Goal: Check status: Check status

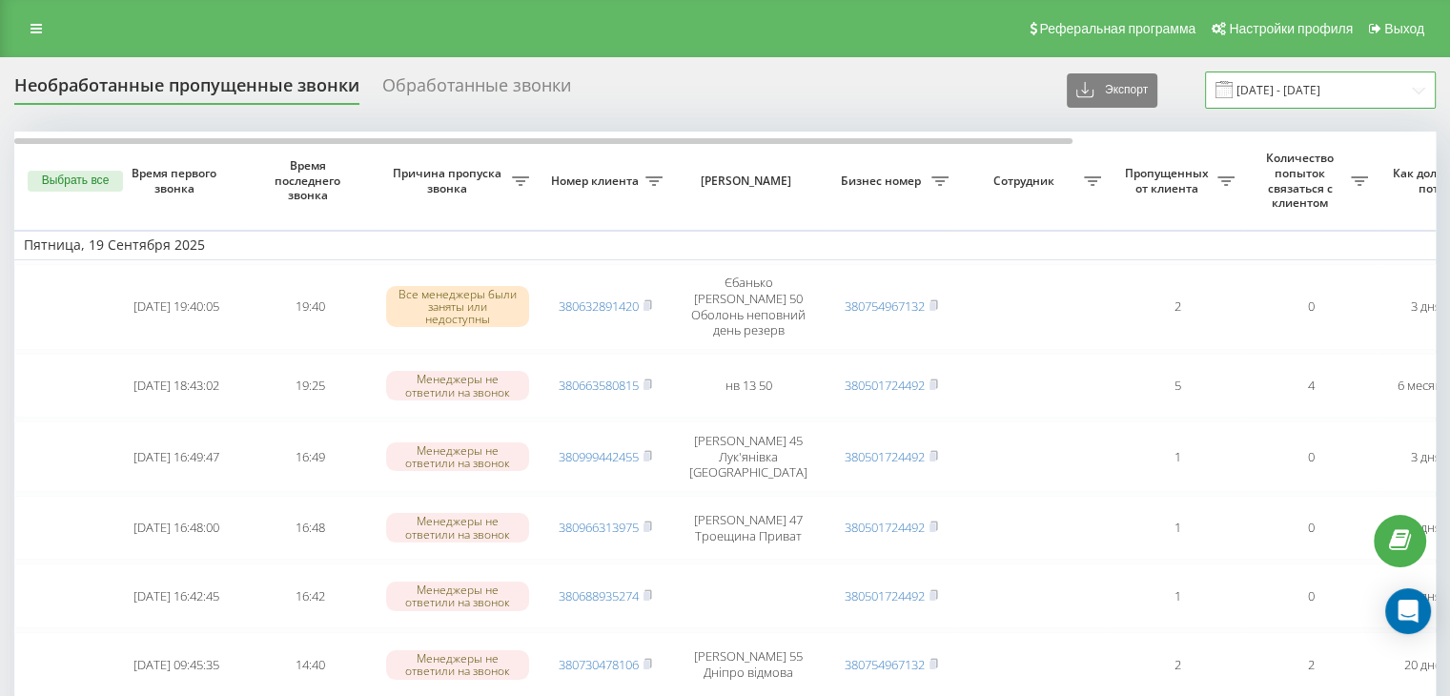
click at [1302, 83] on input "[DATE] - [DATE]" at bounding box center [1320, 89] width 231 height 37
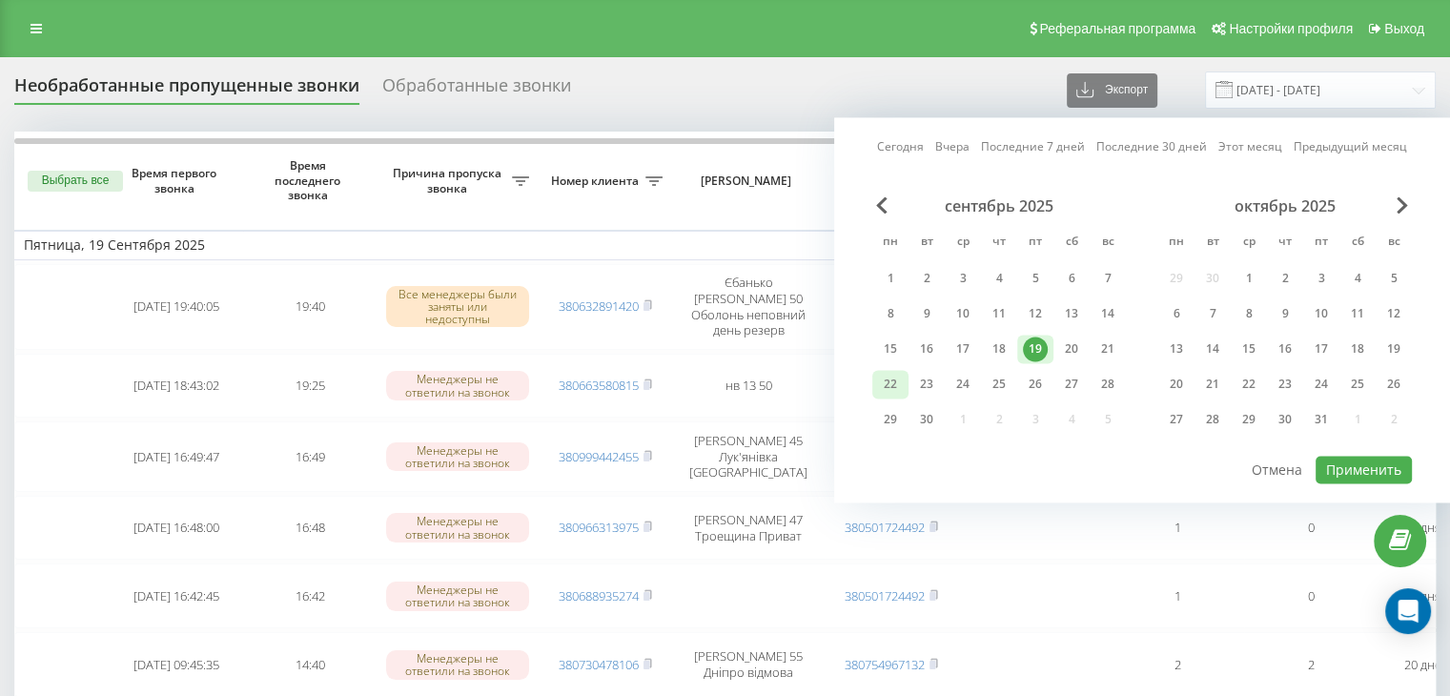
click at [900, 381] on div "22" at bounding box center [890, 384] width 25 height 25
click at [1326, 464] on button "Применить" at bounding box center [1363, 470] width 96 height 28
type input "[DATE] - [DATE]"
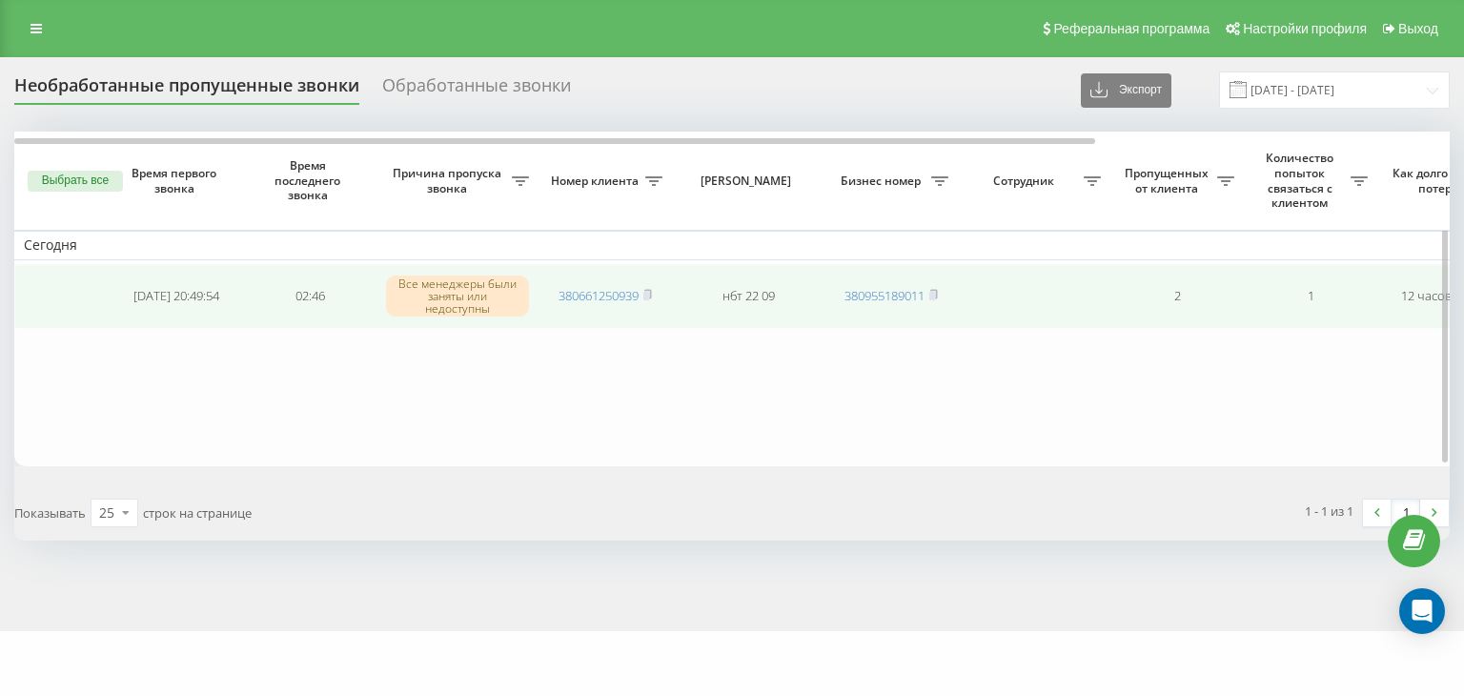
click at [111, 326] on td "[DATE] 20:49:54" at bounding box center [176, 296] width 133 height 65
click at [649, 293] on rect at bounding box center [646, 296] width 6 height 9
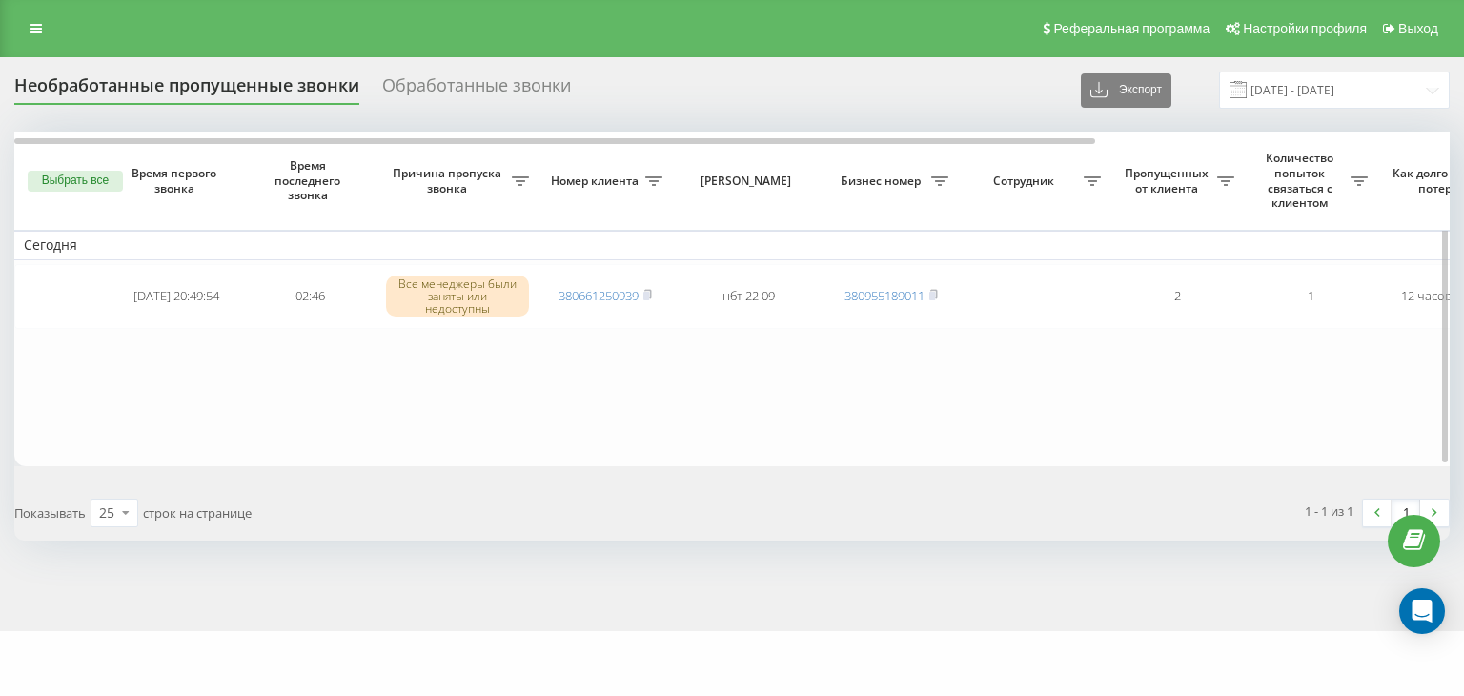
click at [117, 378] on table "Сегодня 2025-09-21 20:49:54 02:46 Все менеджеры были заняты или недоступны 3806…" at bounding box center [967, 299] width 1906 height 334
click at [227, 372] on table "Сегодня 2025-09-21 20:49:54 02:46 Все менеджеры были заняты или недоступны 3806…" at bounding box center [967, 299] width 1906 height 334
click at [1260, 100] on input "[DATE] - [DATE]" at bounding box center [1334, 89] width 231 height 37
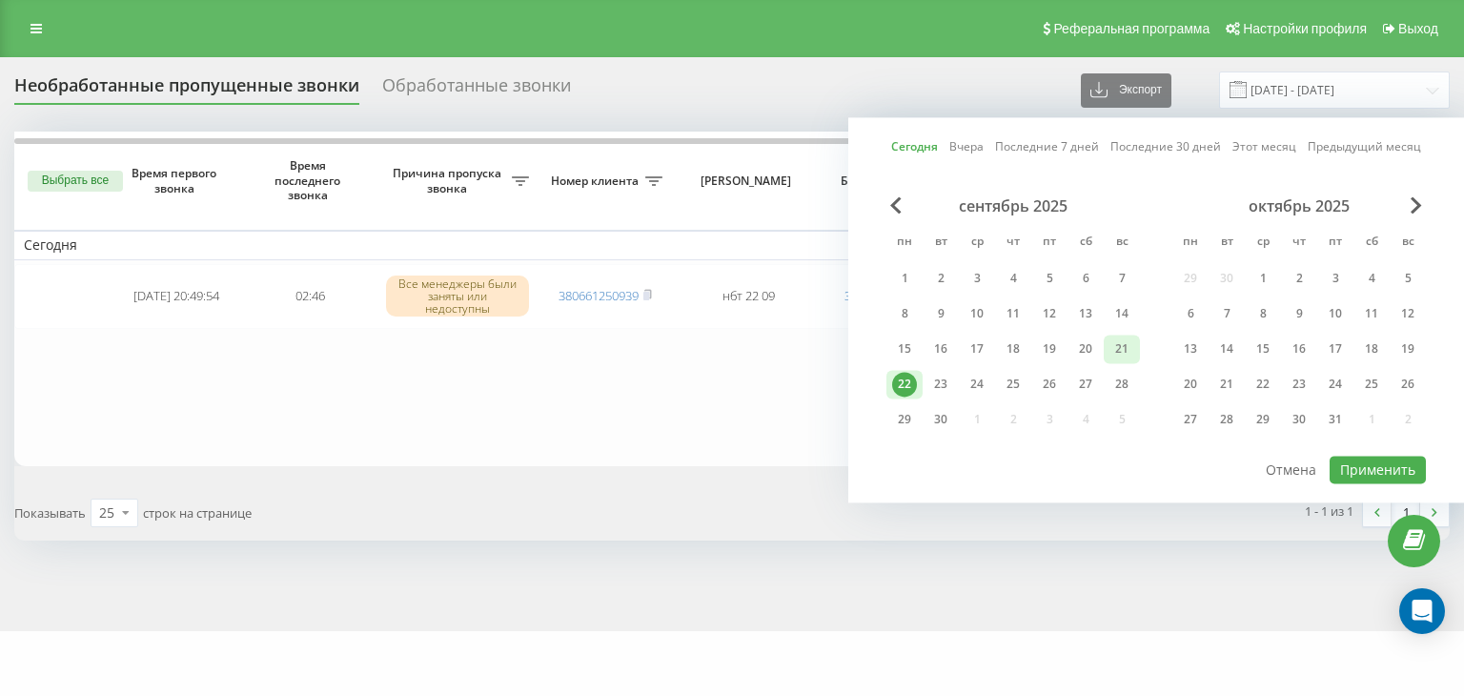
click at [1123, 345] on div "21" at bounding box center [1121, 348] width 25 height 25
click at [1366, 468] on button "Применить" at bounding box center [1378, 470] width 96 height 28
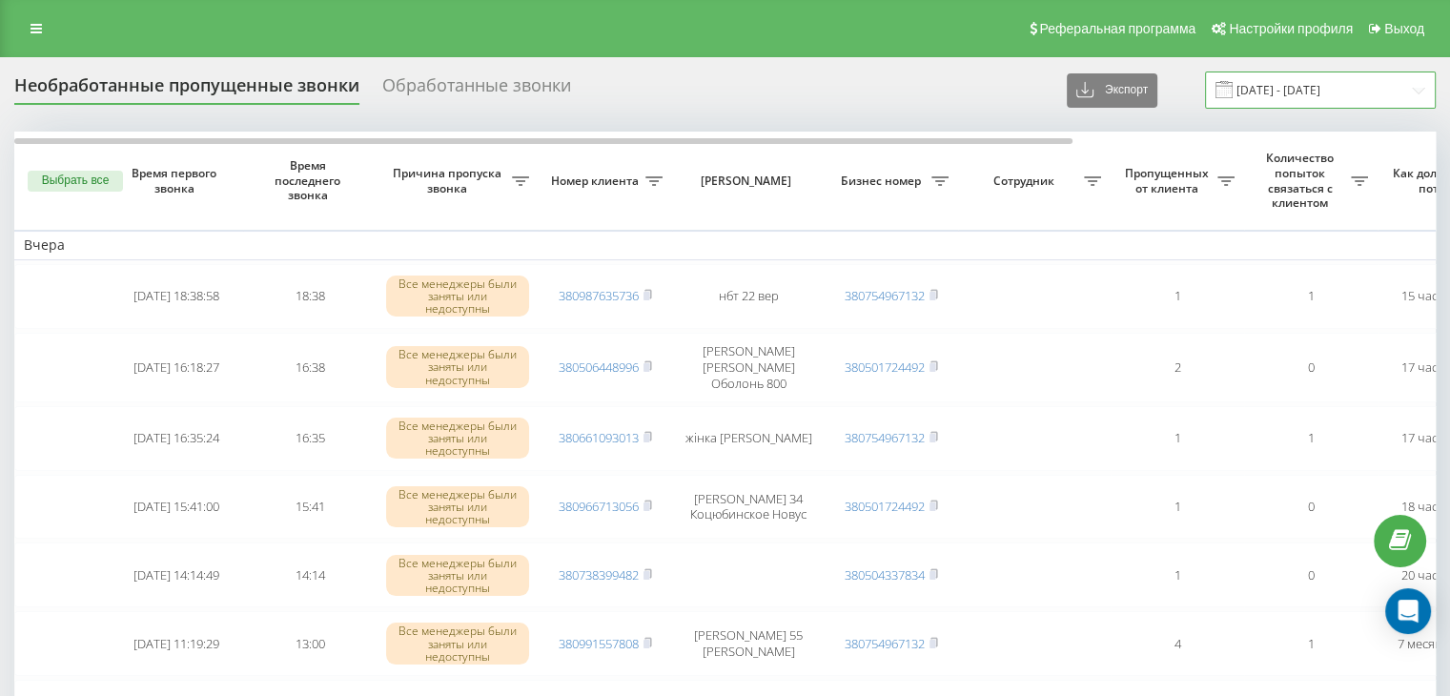
click at [1319, 80] on input "[DATE] - [DATE]" at bounding box center [1320, 89] width 231 height 37
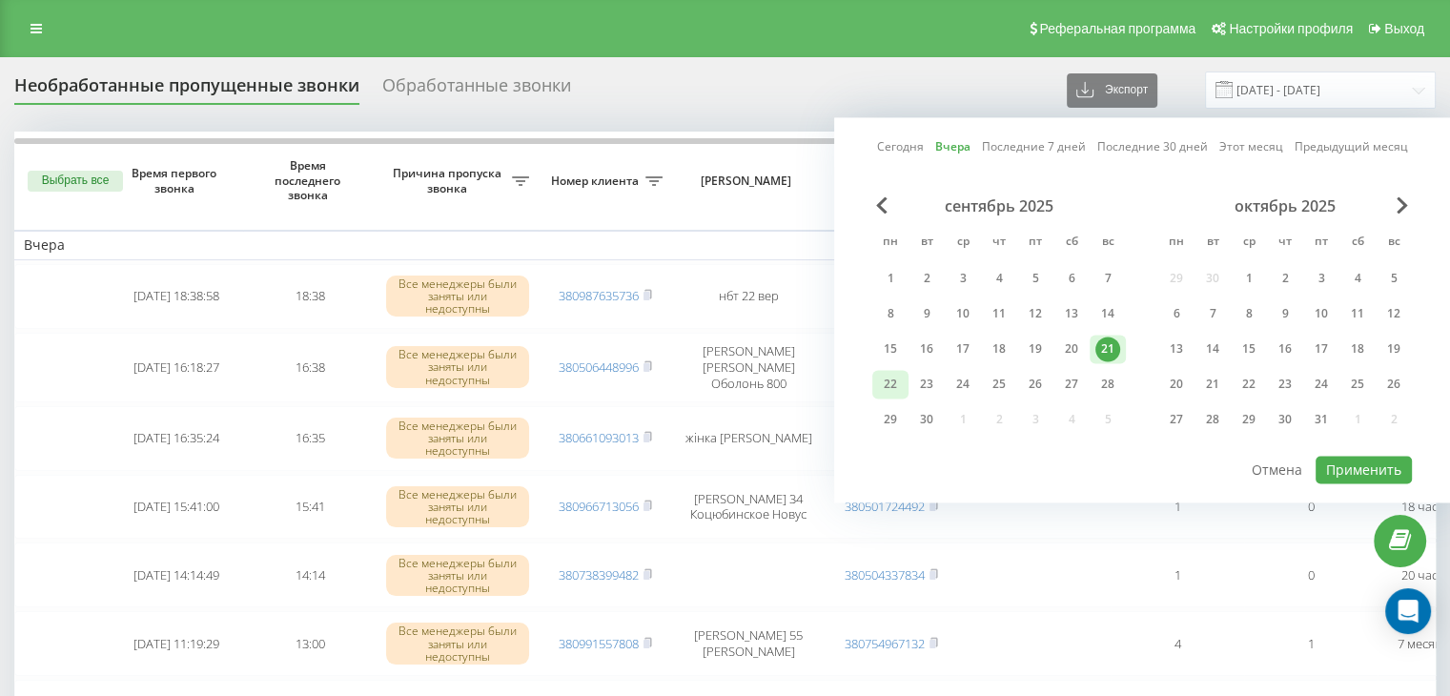
click at [884, 382] on div "22" at bounding box center [890, 384] width 25 height 25
click at [1327, 469] on button "Применить" at bounding box center [1363, 470] width 96 height 28
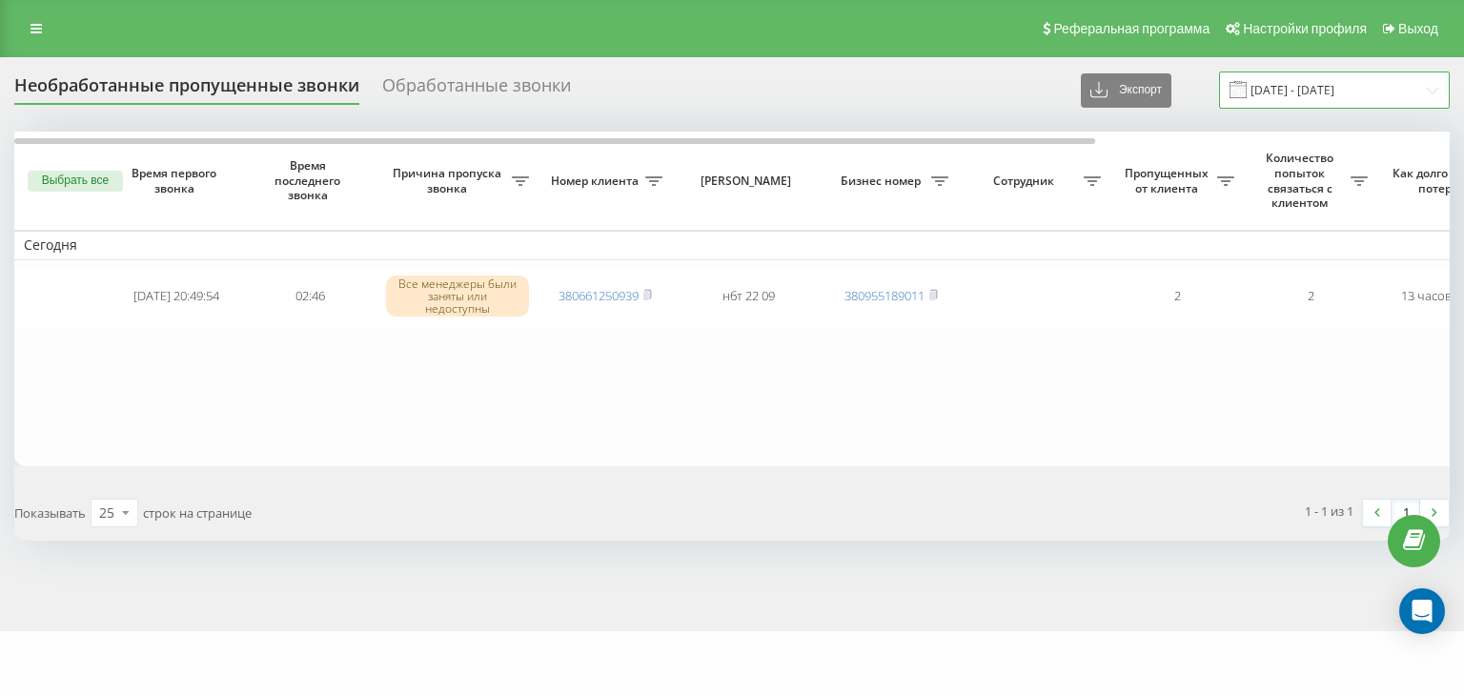
click at [1327, 95] on input "[DATE] - [DATE]" at bounding box center [1334, 89] width 231 height 37
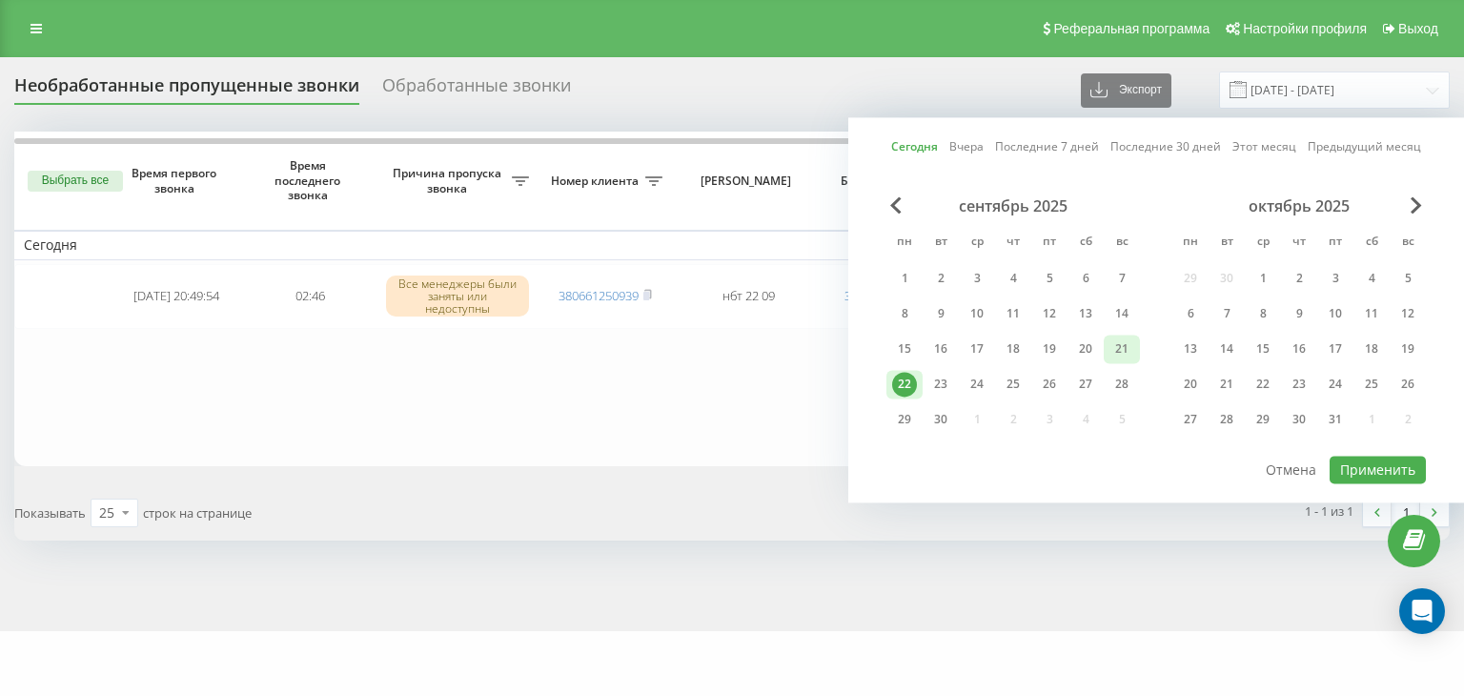
click at [1115, 348] on div "21" at bounding box center [1121, 348] width 25 height 25
click at [1369, 465] on button "Применить" at bounding box center [1378, 470] width 96 height 28
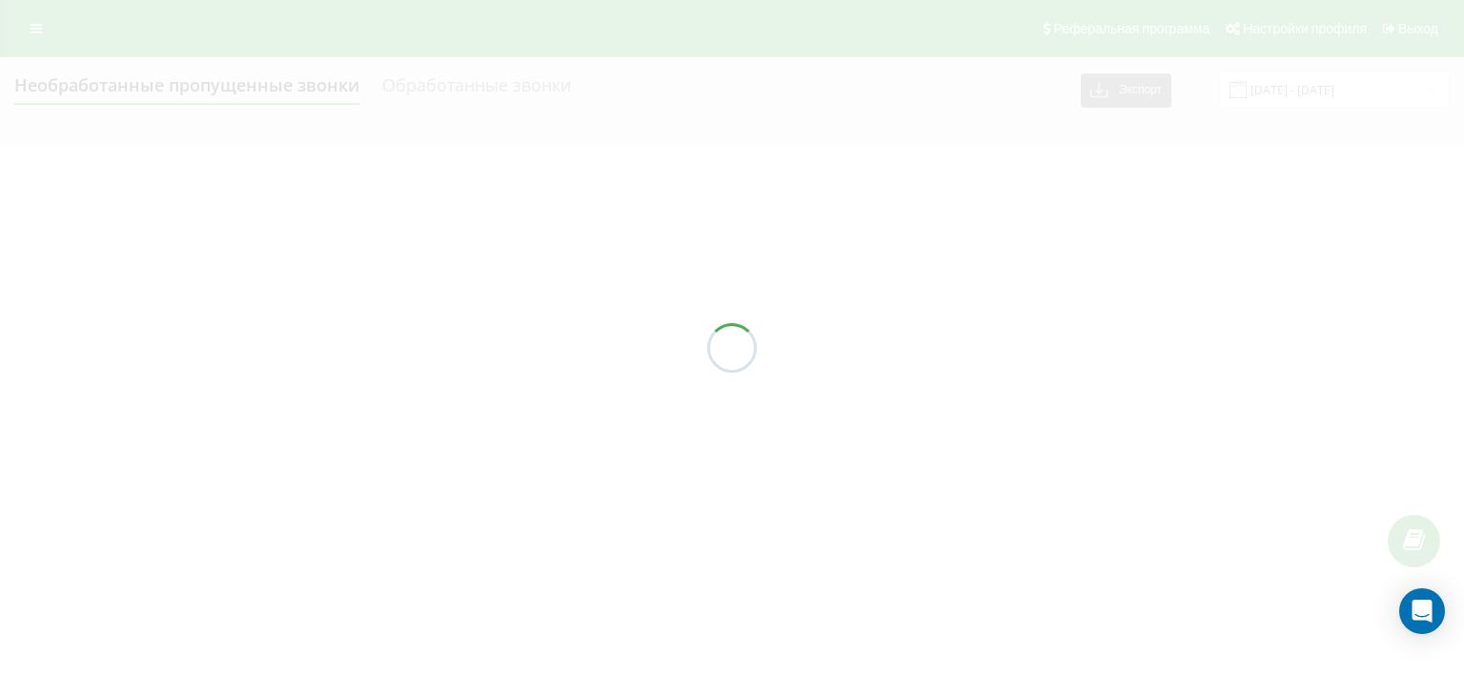
type input "[DATE] - [DATE]"
